Goal: Navigation & Orientation: Understand site structure

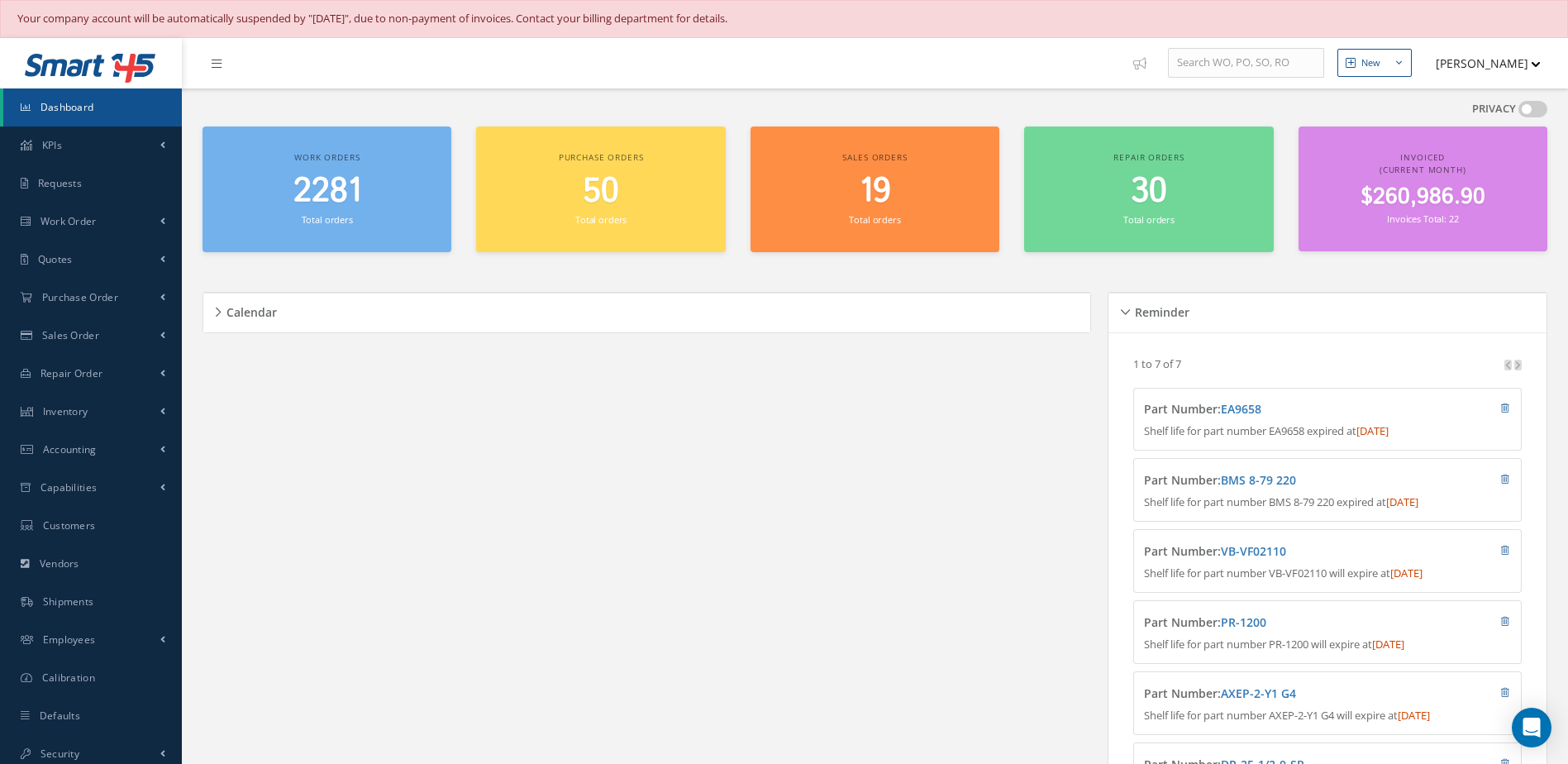
click at [354, 201] on span "2281" at bounding box center [327, 191] width 68 height 47
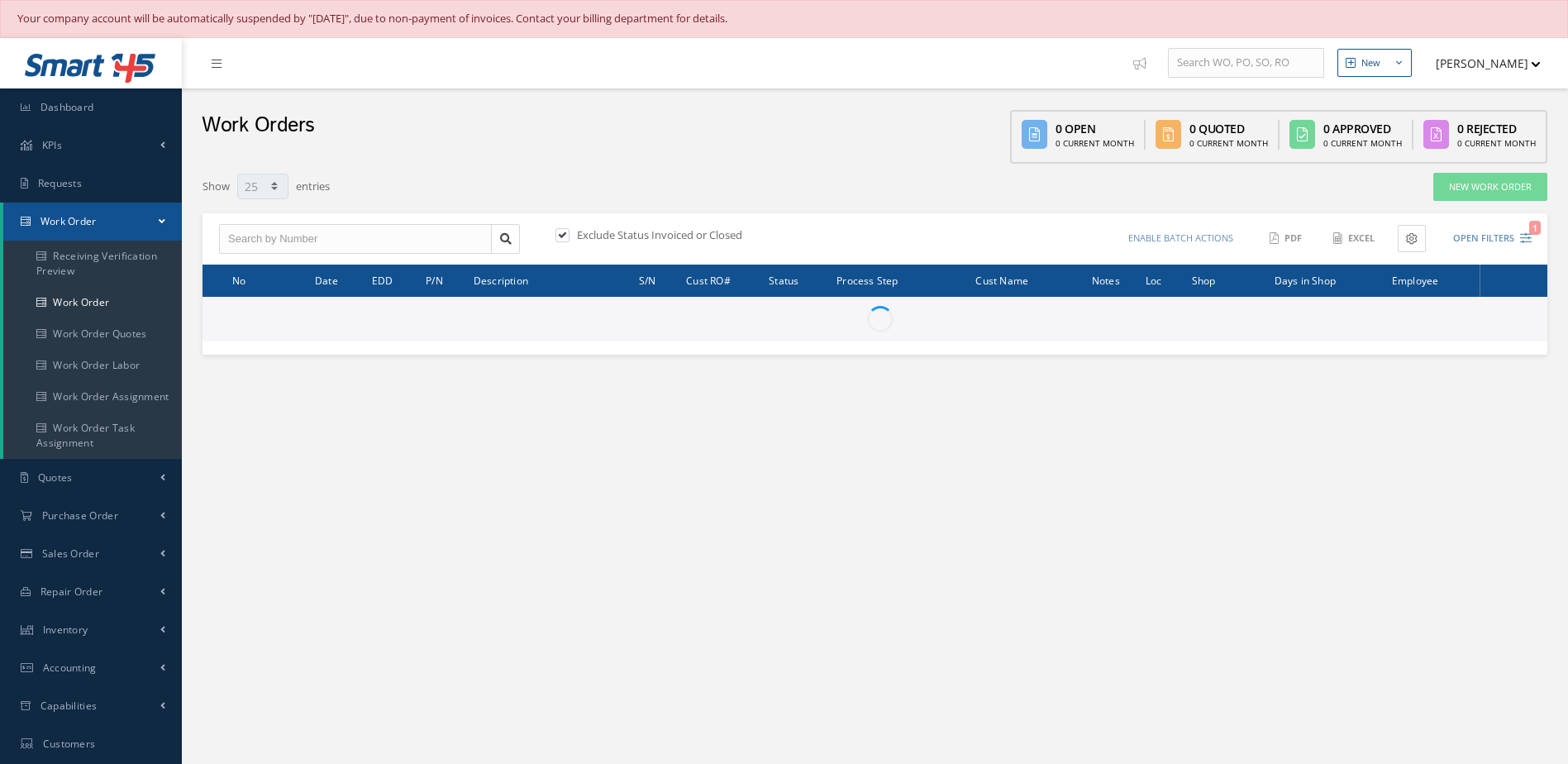
select select "25"
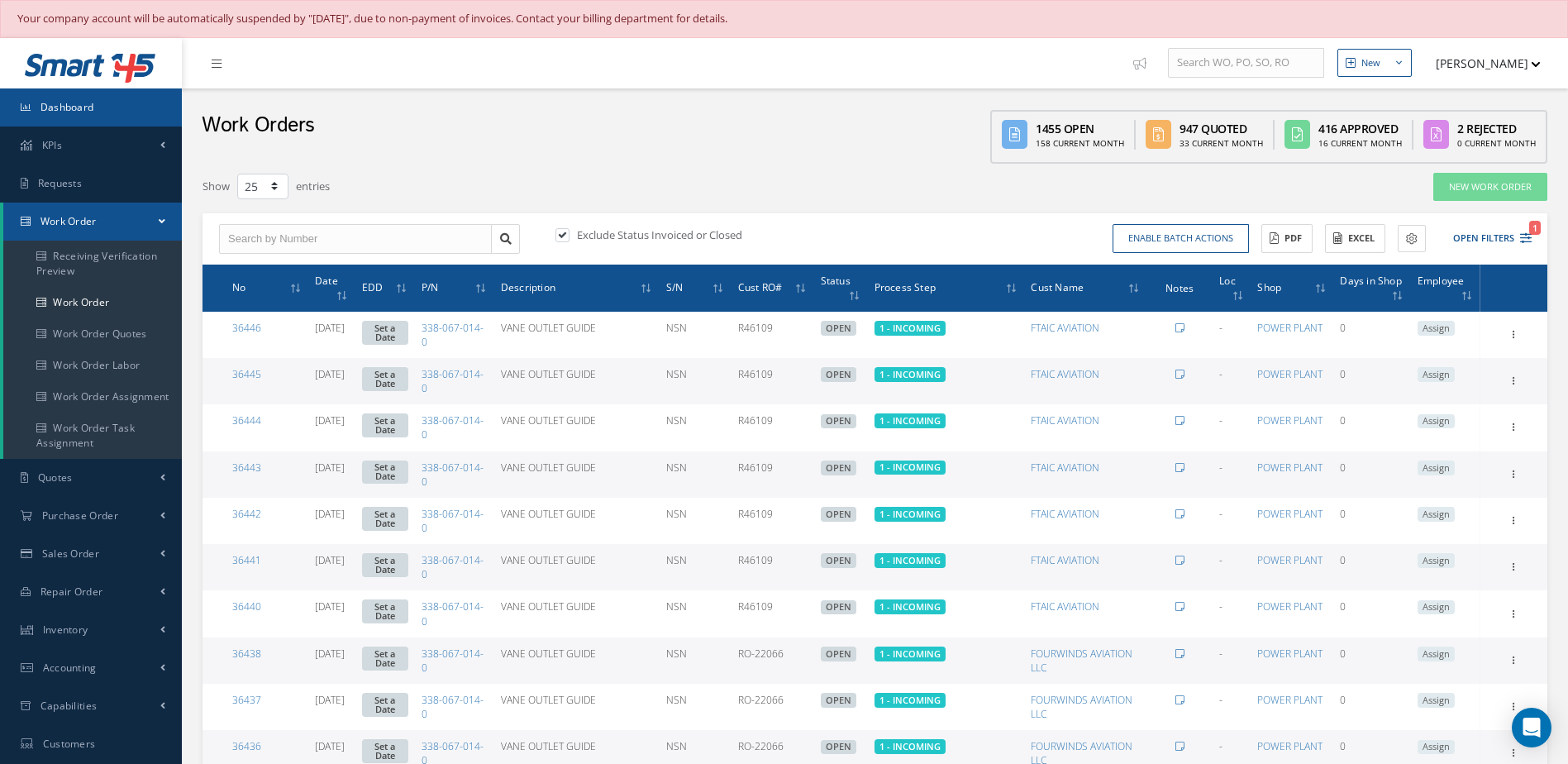
click at [107, 115] on link "Dashboard" at bounding box center [91, 107] width 181 height 38
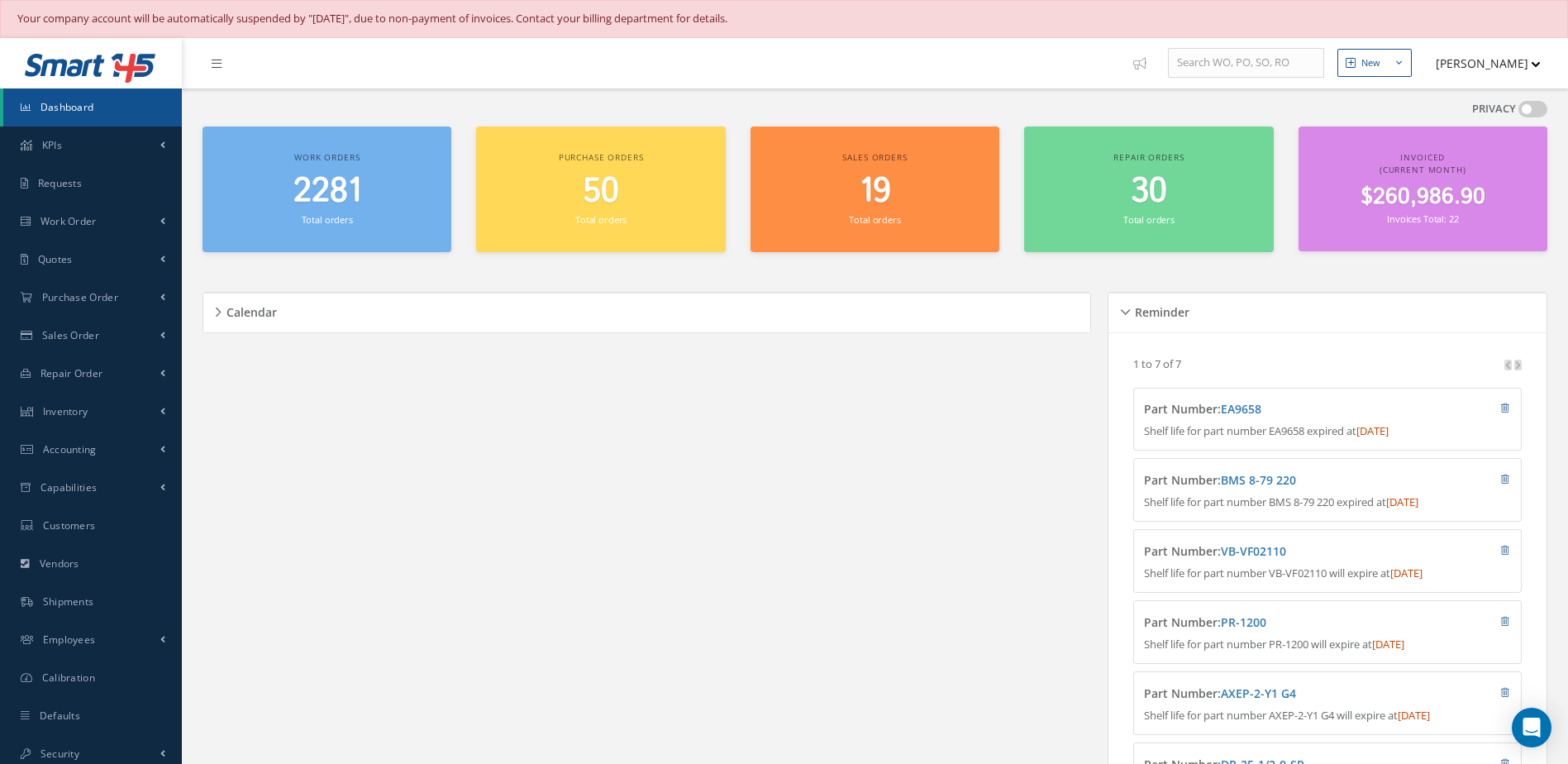
click at [1433, 181] on span "$260,986.90" at bounding box center [1422, 197] width 125 height 32
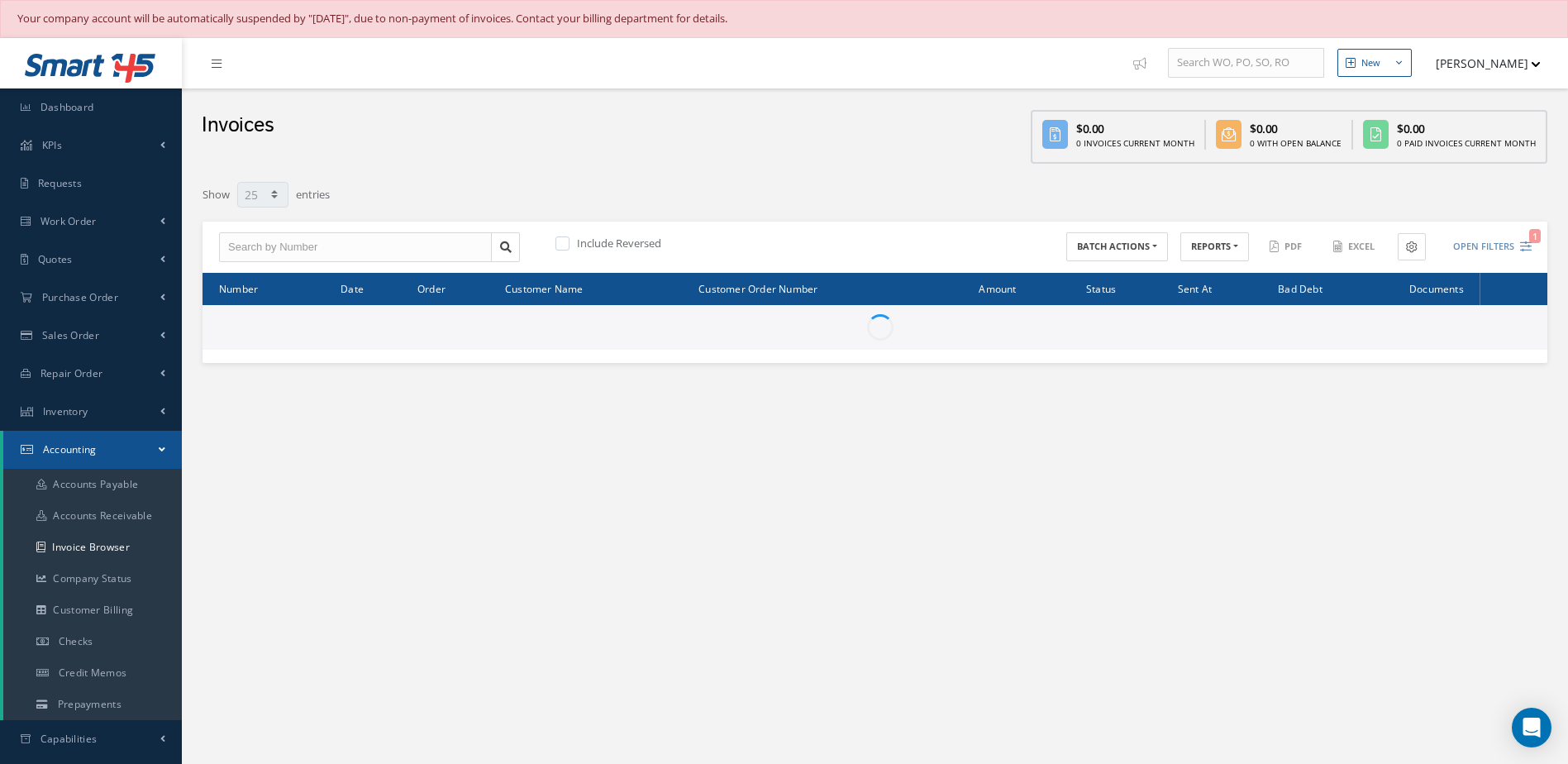
select select "25"
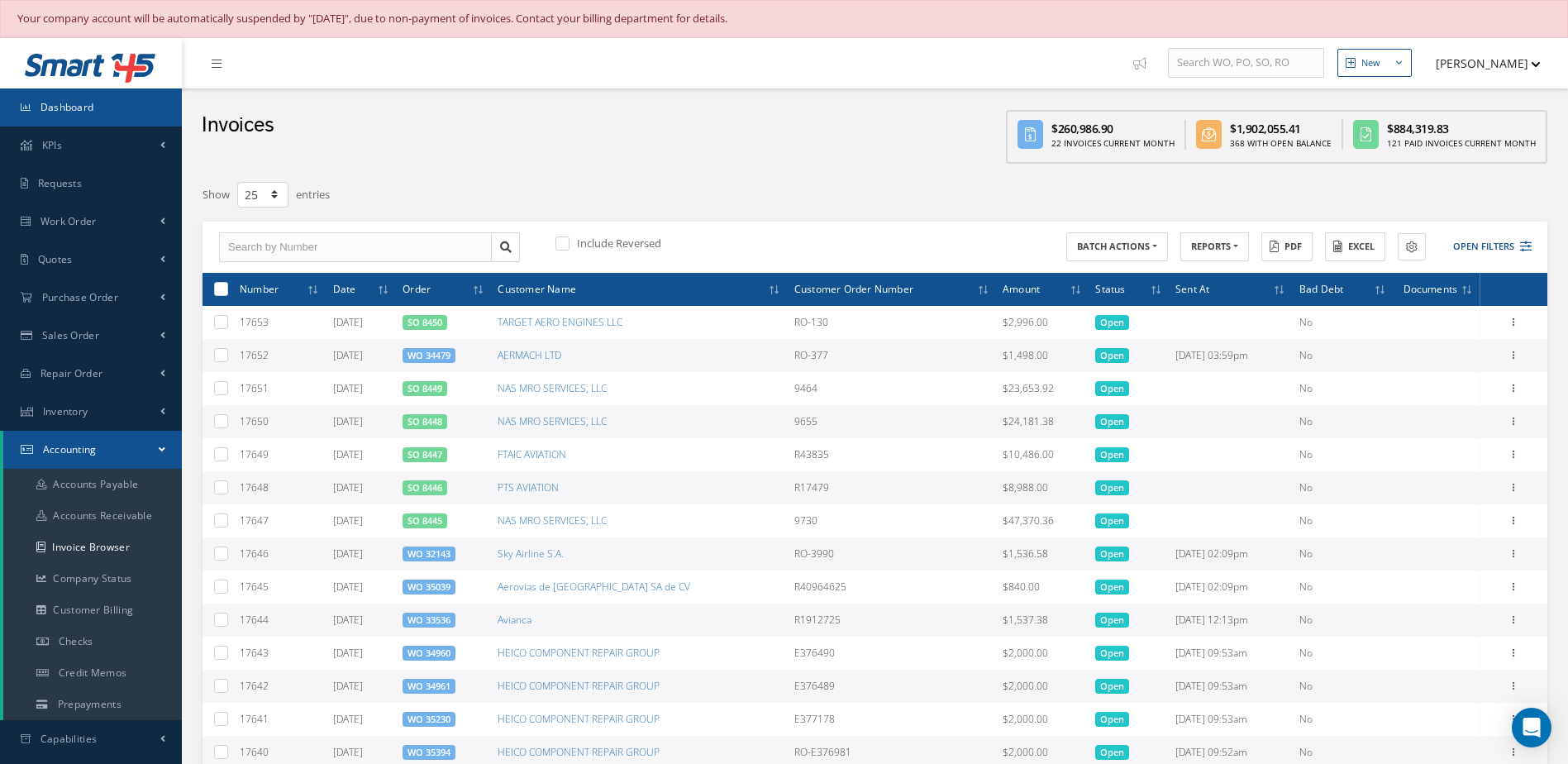
click at [87, 103] on span "Dashboard" at bounding box center [67, 107] width 54 height 14
